Goal: Task Accomplishment & Management: Manage account settings

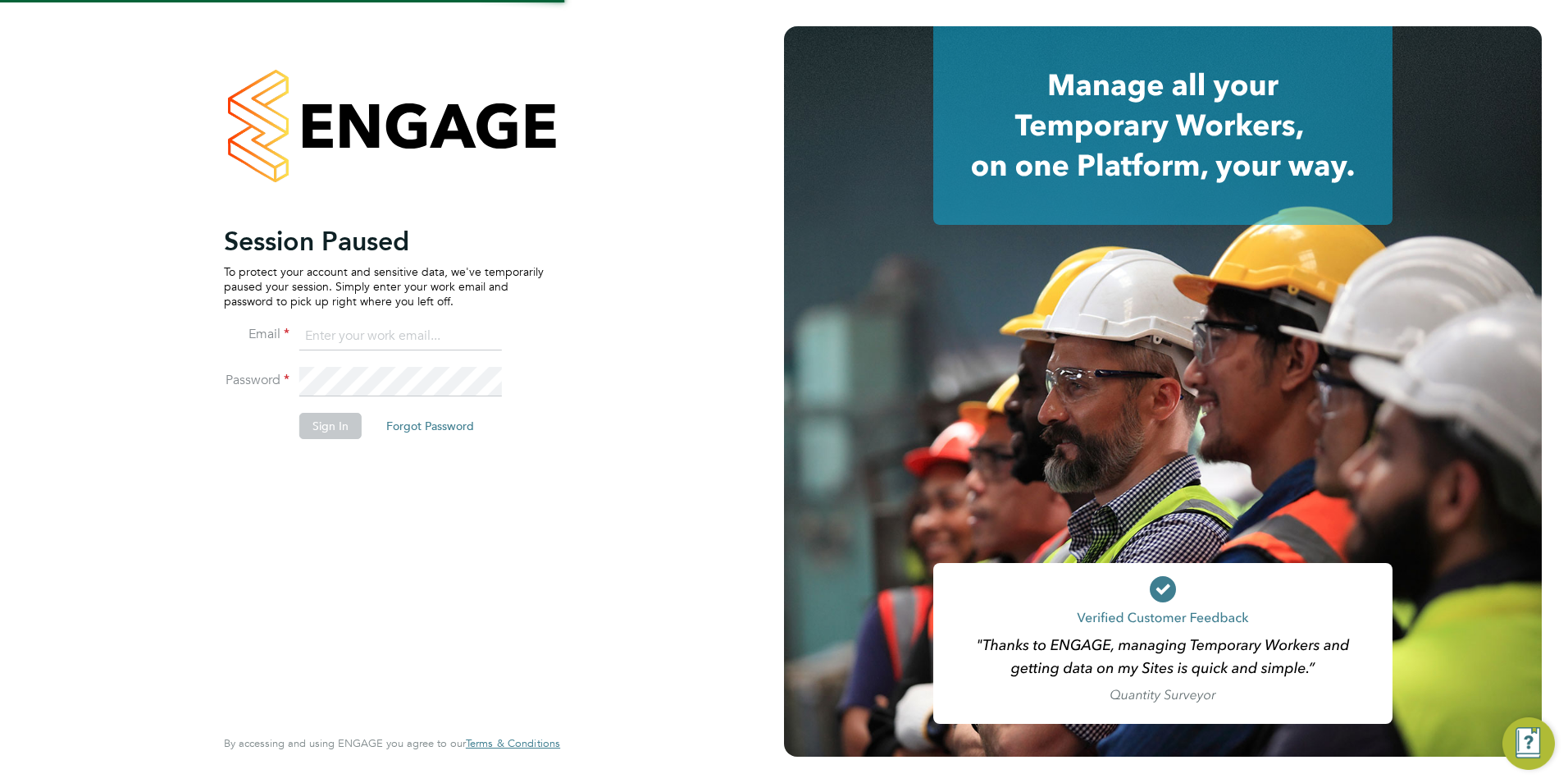
type input "[EMAIL_ADDRESS][DOMAIN_NAME]"
click at [324, 419] on button "Sign In" at bounding box center [330, 426] width 63 height 26
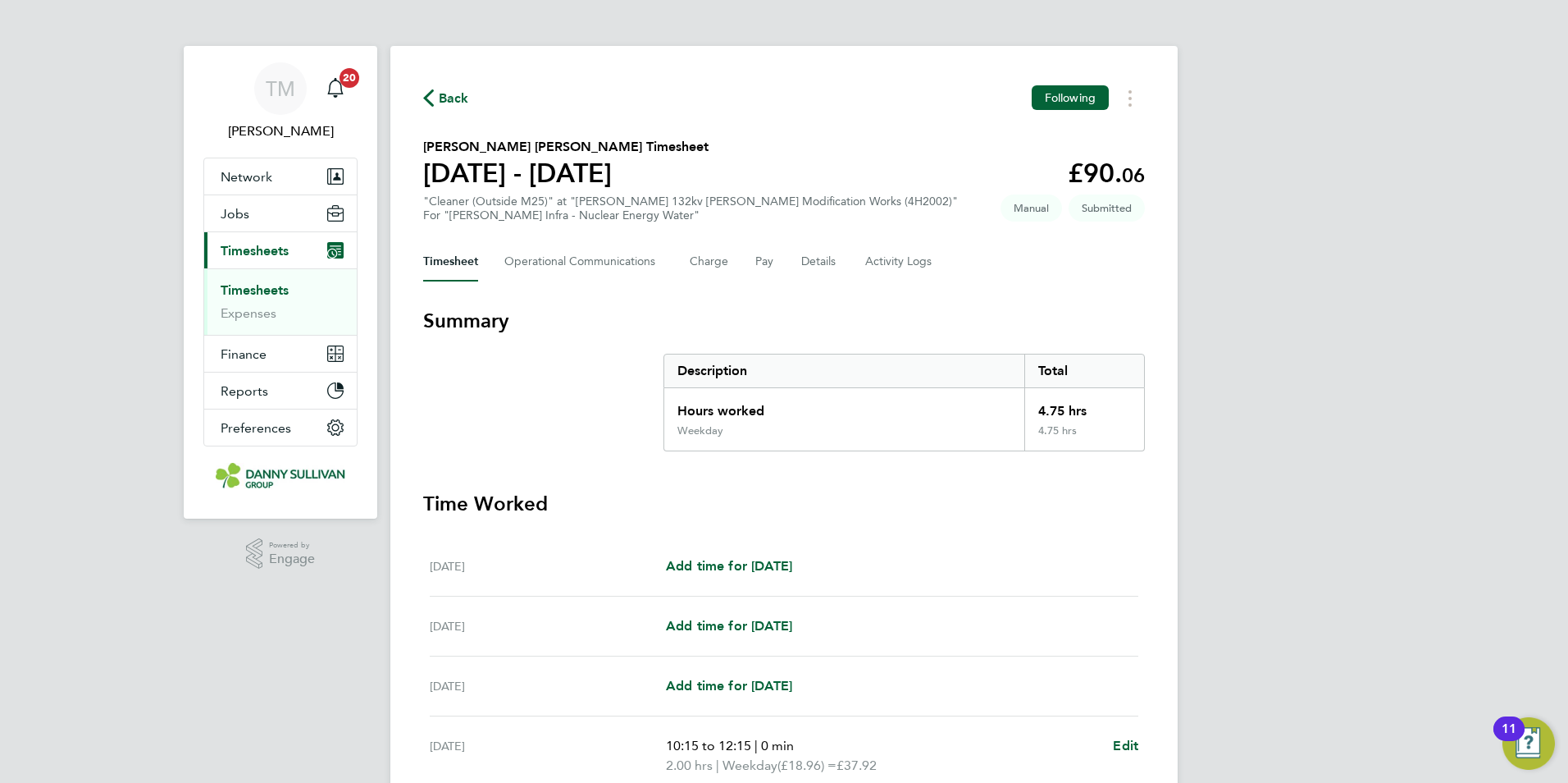
click at [1544, 230] on div "TM Tai Marjadsingh Notifications 20 Applications: Network Team Members Business…" at bounding box center [784, 579] width 1568 height 1159
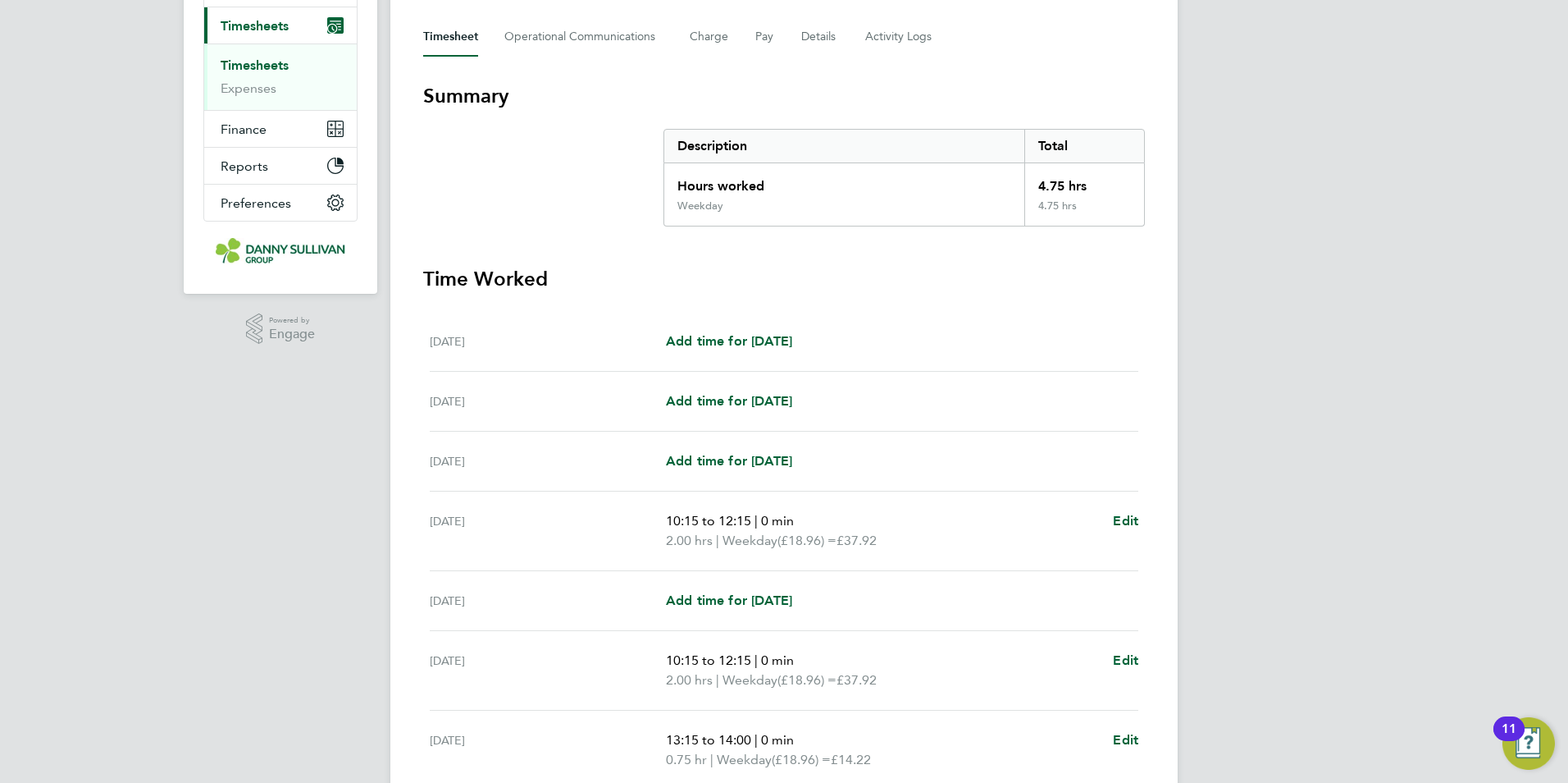
scroll to position [376, 0]
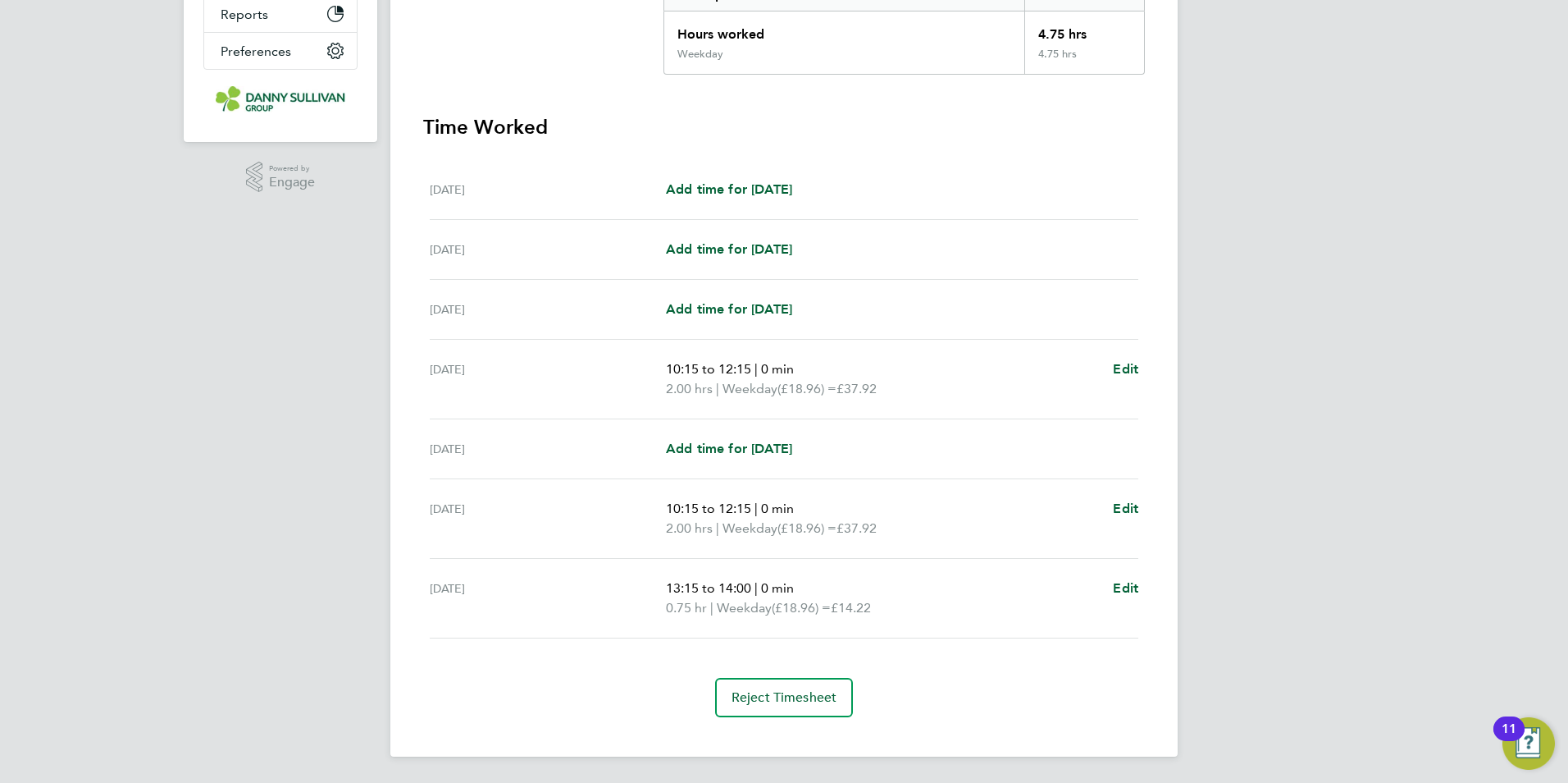
click at [1092, 625] on div "Fri 26 Sep 13:15 to 14:00 | 0 min 0.75 hr | Weekday (£18.96) = £14.22 Edit" at bounding box center [784, 599] width 709 height 80
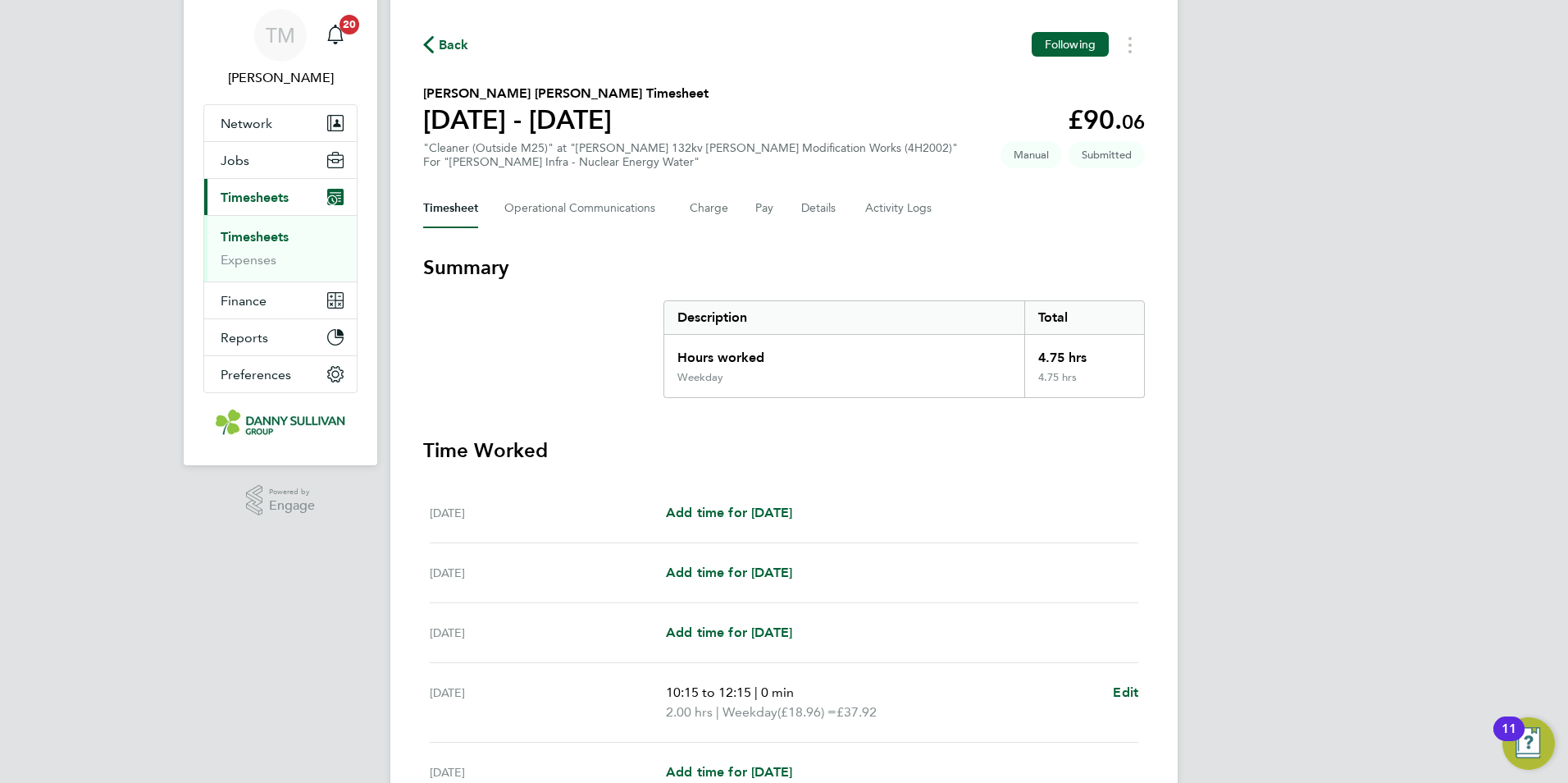
scroll to position [0, 0]
